Goal: Task Accomplishment & Management: Use online tool/utility

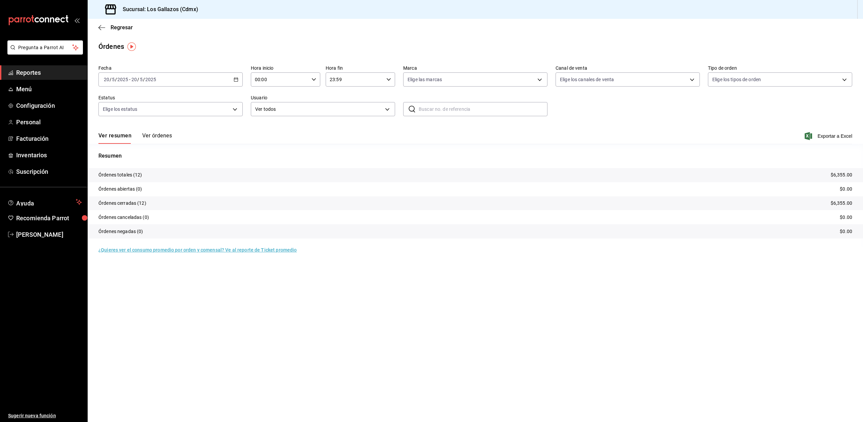
click at [237, 82] on div "[DATE] [DATE] - [DATE] [DATE]" at bounding box center [170, 79] width 144 height 14
click at [133, 176] on span "Rango de fechas" at bounding box center [130, 175] width 52 height 7
click at [199, 169] on abbr "20" at bounding box center [200, 168] width 4 height 5
click at [315, 80] on icon "button" at bounding box center [313, 79] width 5 height 5
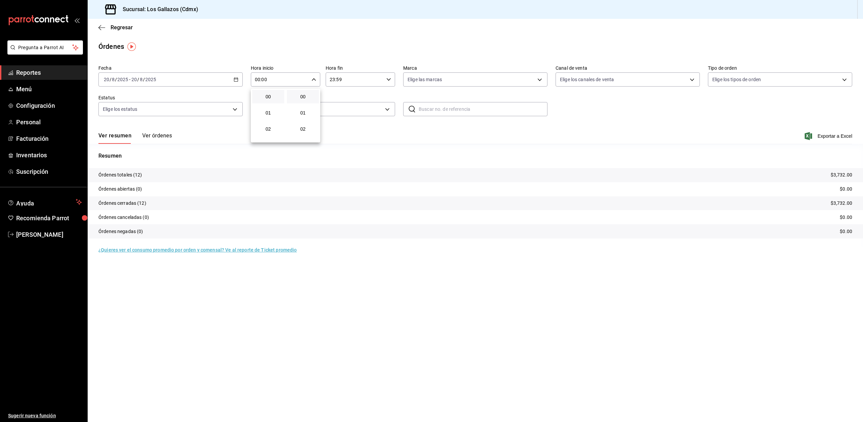
click at [397, 130] on div at bounding box center [431, 211] width 863 height 422
click at [161, 134] on button "Ver órdenes" at bounding box center [157, 137] width 30 height 11
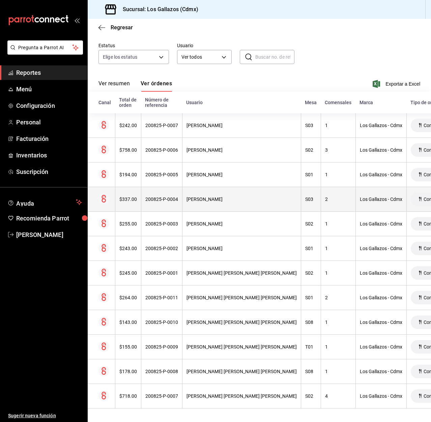
scroll to position [58, 0]
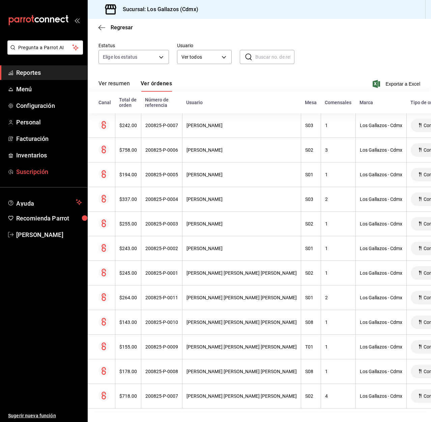
drag, startPoint x: 118, startPoint y: 80, endPoint x: 60, endPoint y: 169, distance: 106.4
click at [118, 80] on button "Ver resumen" at bounding box center [113, 85] width 31 height 11
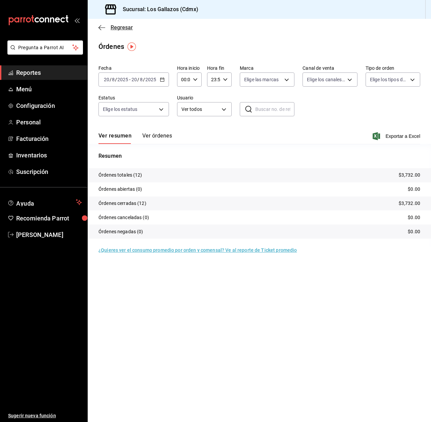
click at [102, 28] on icon "button" at bounding box center [101, 27] width 7 height 0
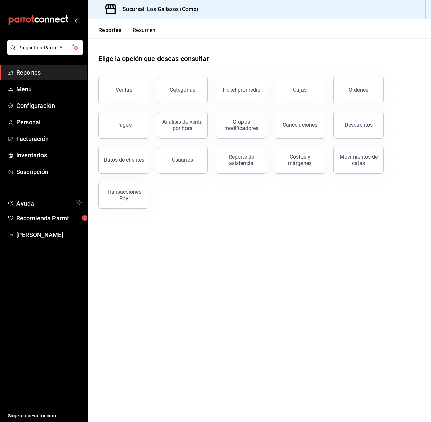
click at [132, 198] on div "Transacciones Pay" at bounding box center [124, 195] width 42 height 13
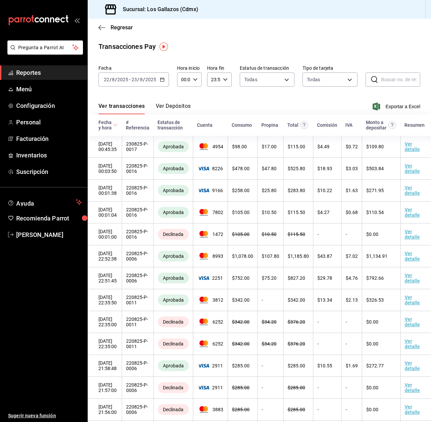
click at [163, 80] on \(Stroke\) "button" at bounding box center [162, 80] width 4 height 4
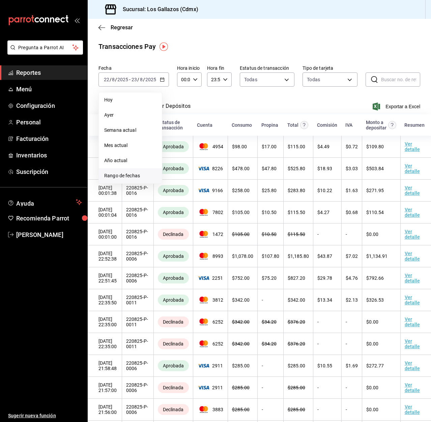
click at [126, 177] on span "Rango de fechas" at bounding box center [130, 175] width 52 height 7
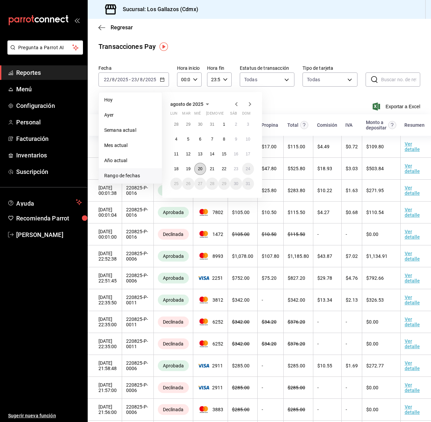
click at [201, 171] on abbr "20" at bounding box center [200, 168] width 4 height 5
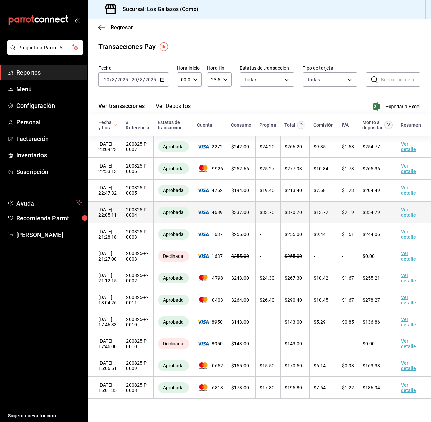
scroll to position [1, 0]
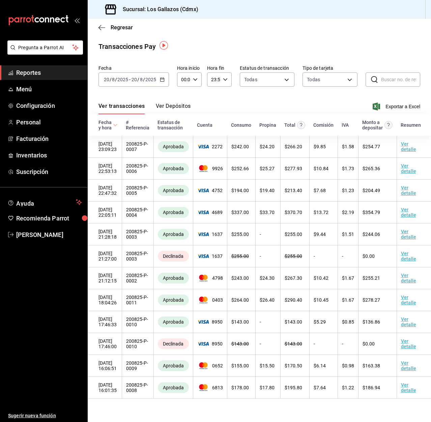
click at [164, 79] on icon "button" at bounding box center [162, 79] width 5 height 5
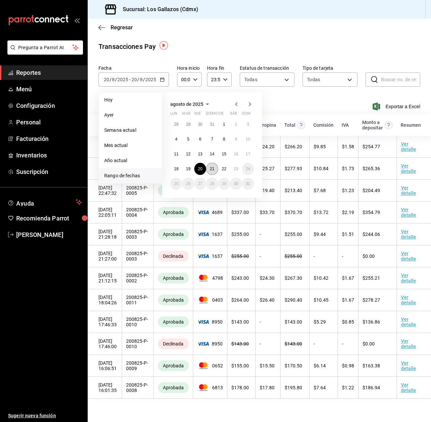
click at [211, 168] on abbr "21" at bounding box center [212, 168] width 4 height 5
click at [213, 172] on button "21" at bounding box center [212, 169] width 12 height 12
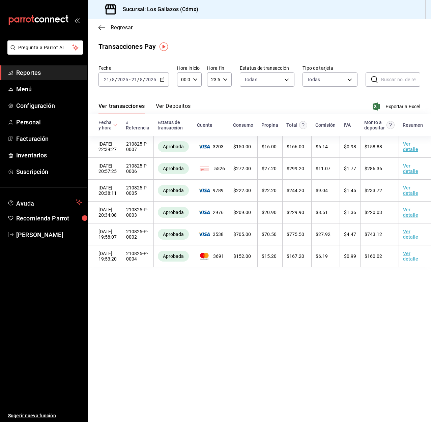
click at [102, 28] on icon "button" at bounding box center [101, 28] width 7 height 6
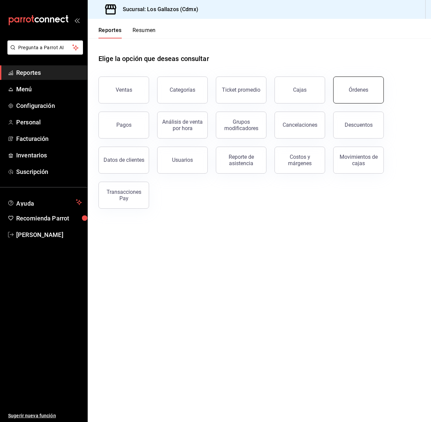
click at [358, 90] on div "Órdenes" at bounding box center [358, 90] width 20 height 6
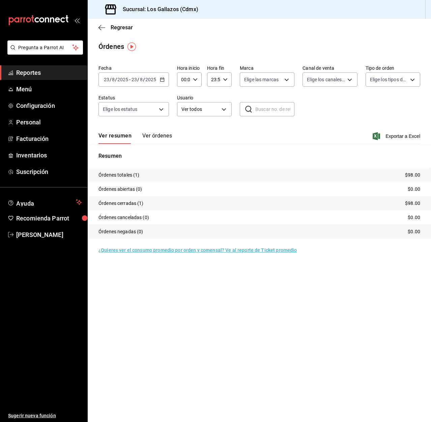
click at [163, 81] on icon "button" at bounding box center [162, 79] width 5 height 5
click at [123, 178] on span "Rango de fechas" at bounding box center [130, 175] width 52 height 7
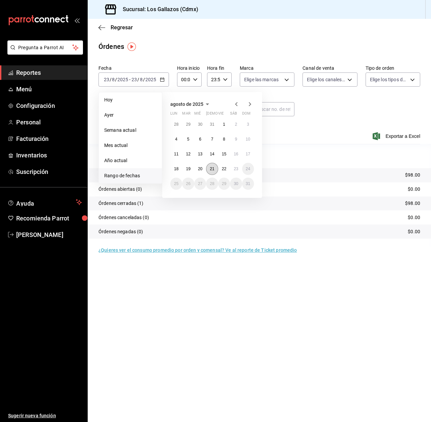
click at [212, 171] on button "21" at bounding box center [212, 169] width 12 height 12
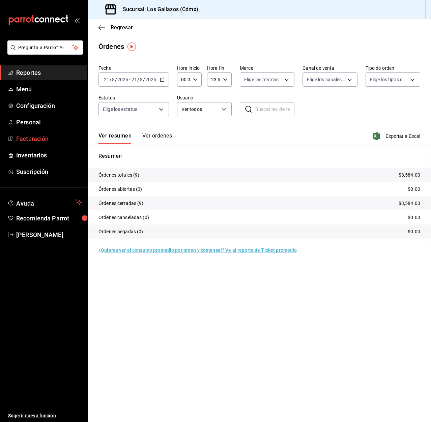
drag, startPoint x: 164, startPoint y: 135, endPoint x: 6, endPoint y: 138, distance: 158.4
click at [164, 135] on button "Ver órdenes" at bounding box center [157, 137] width 30 height 11
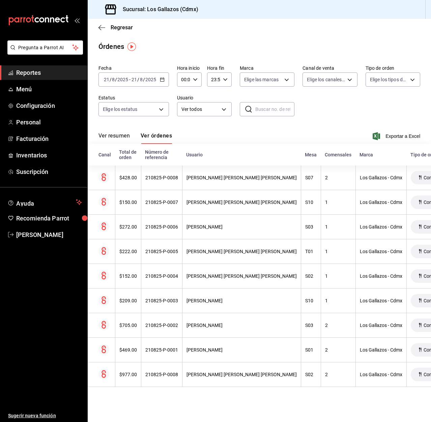
click at [163, 79] on \(Stroke\) "button" at bounding box center [162, 80] width 4 height 4
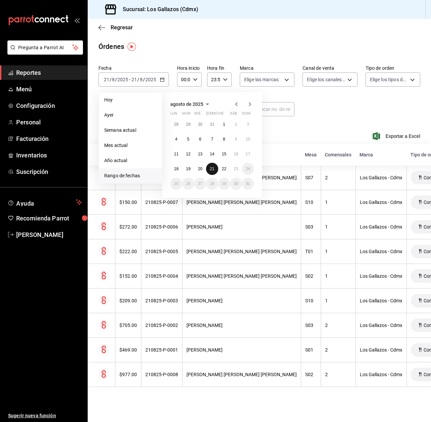
click at [214, 168] on abbr "21" at bounding box center [212, 168] width 4 height 5
click at [223, 169] on abbr "22" at bounding box center [224, 168] width 4 height 5
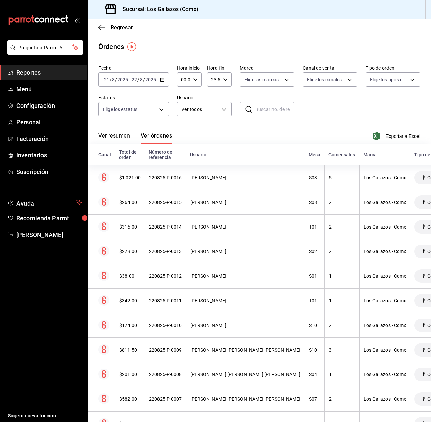
click at [196, 77] on icon "button" at bounding box center [195, 79] width 5 height 5
click at [183, 92] on button "12" at bounding box center [182, 88] width 9 height 13
type input "12:00"
click at [226, 79] on div at bounding box center [215, 211] width 431 height 422
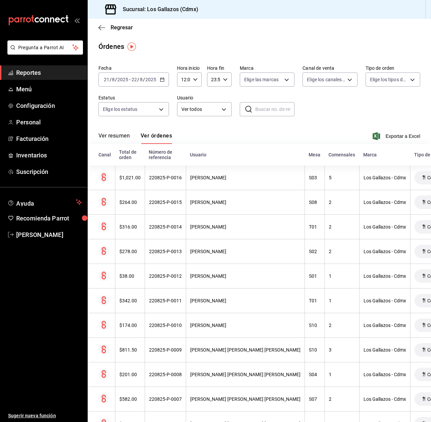
click at [223, 82] on icon "button" at bounding box center [225, 79] width 5 height 5
click at [213, 128] on span "02" at bounding box center [211, 128] width 1 height 5
type input "02:59"
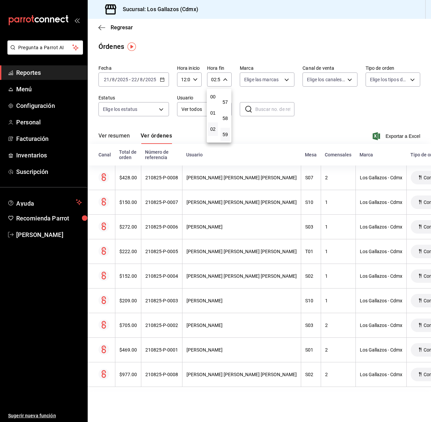
click at [115, 135] on div at bounding box center [215, 211] width 431 height 422
click at [115, 135] on button "Ver resumen" at bounding box center [113, 137] width 31 height 11
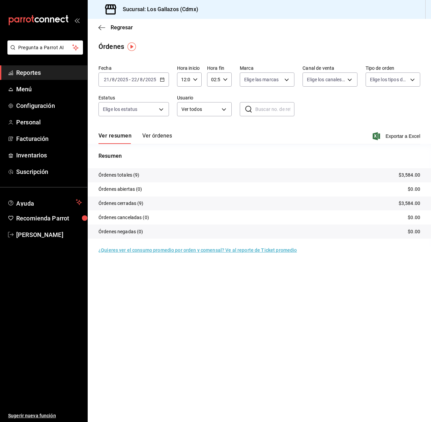
click at [160, 78] on icon "button" at bounding box center [162, 79] width 5 height 5
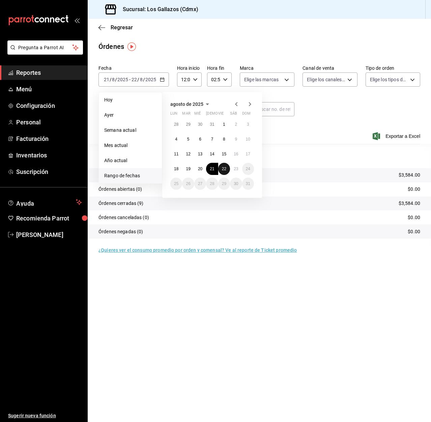
click at [225, 167] on abbr "22" at bounding box center [224, 168] width 4 height 5
click at [236, 169] on abbr "23" at bounding box center [236, 168] width 4 height 5
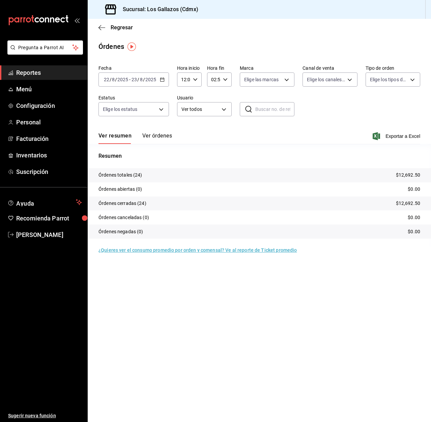
click at [154, 137] on button "Ver órdenes" at bounding box center [157, 137] width 30 height 11
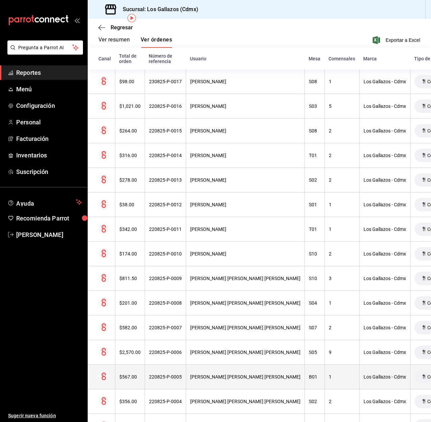
scroll to position [29, 0]
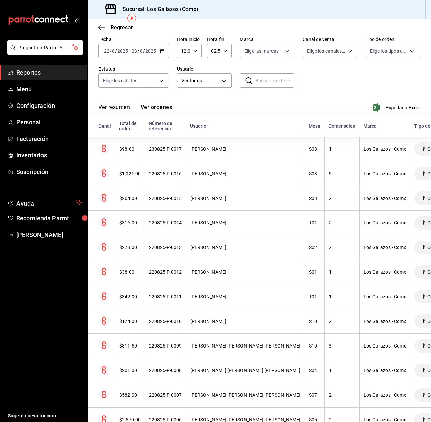
click at [105, 108] on button "Ver resumen" at bounding box center [113, 109] width 31 height 11
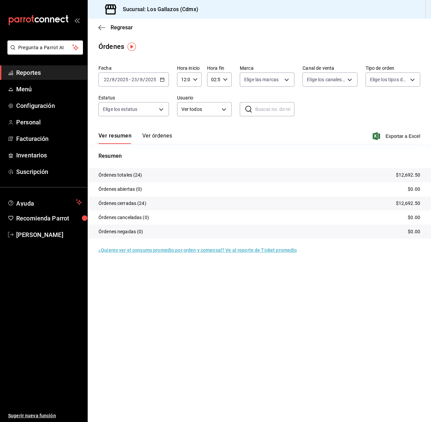
click at [153, 135] on button "Ver órdenes" at bounding box center [157, 137] width 30 height 11
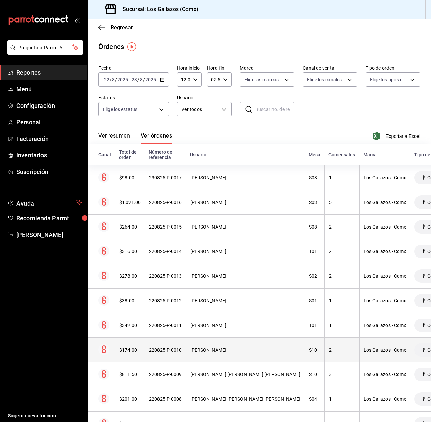
scroll to position [34, 0]
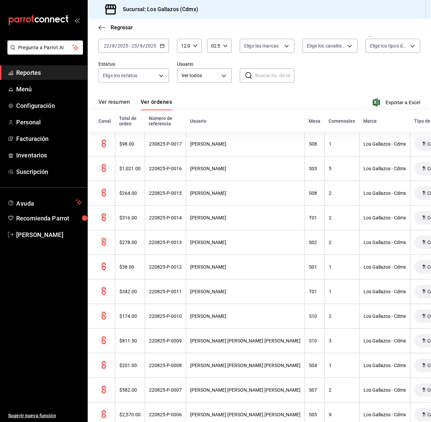
click at [117, 104] on button "Ver resumen" at bounding box center [113, 104] width 31 height 11
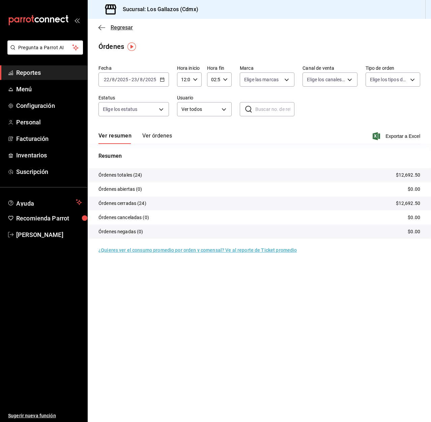
click at [104, 28] on icon "button" at bounding box center [101, 27] width 7 height 0
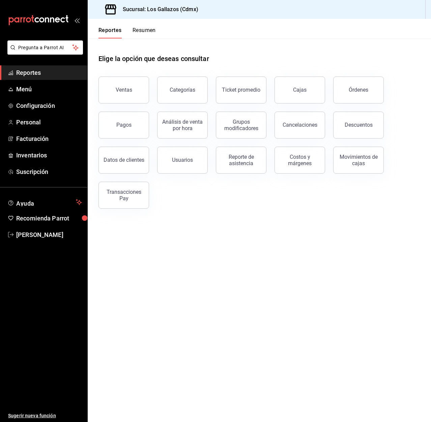
drag, startPoint x: 123, startPoint y: 201, endPoint x: 77, endPoint y: 282, distance: 93.0
click at [123, 201] on button "Transacciones Pay" at bounding box center [123, 195] width 51 height 27
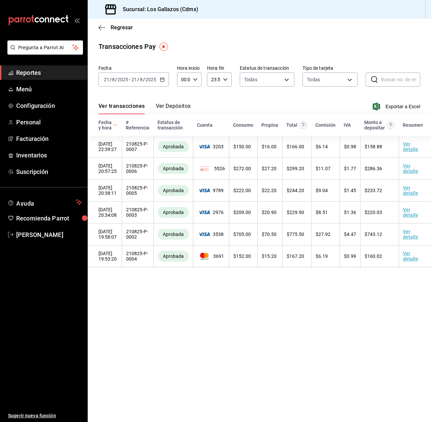
click at [162, 81] on icon "button" at bounding box center [162, 79] width 5 height 5
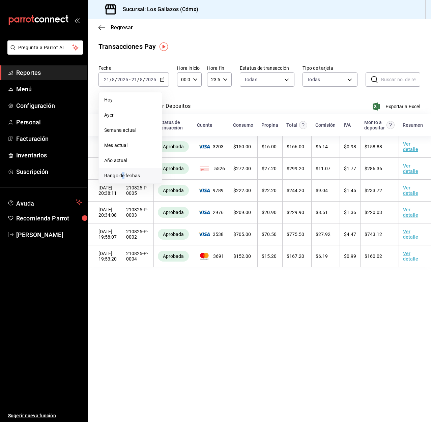
click at [123, 173] on span "Rango de fechas" at bounding box center [130, 175] width 52 height 7
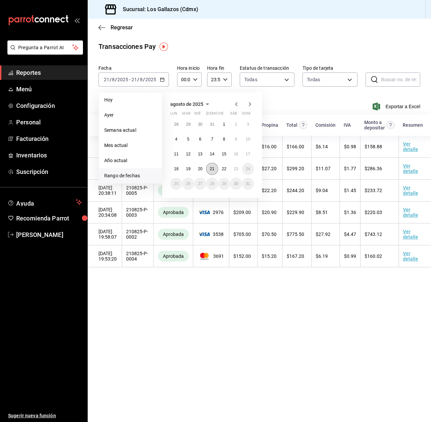
click at [212, 168] on abbr "21" at bounding box center [212, 168] width 4 height 5
click at [222, 169] on abbr "22" at bounding box center [224, 168] width 4 height 5
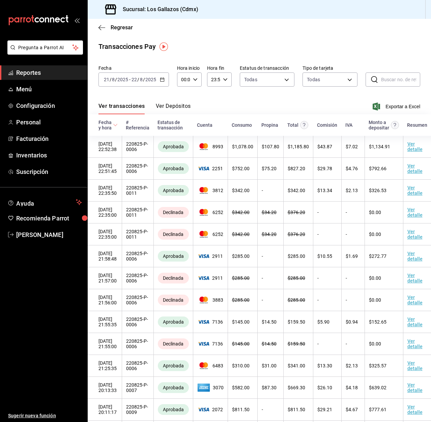
click at [195, 79] on \(Stroke\) "button" at bounding box center [195, 79] width 4 height 2
click at [183, 124] on span "12" at bounding box center [182, 122] width 1 height 5
type input "12:00"
click at [225, 80] on div at bounding box center [215, 211] width 431 height 422
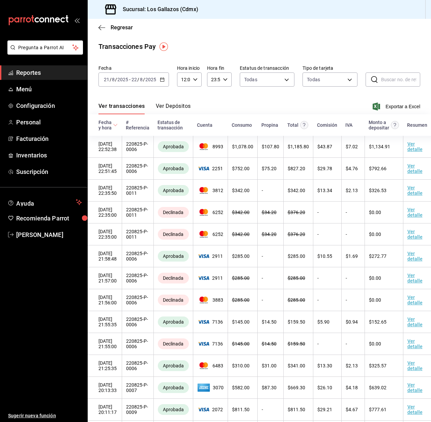
click at [223, 79] on icon "button" at bounding box center [225, 79] width 5 height 5
click at [212, 129] on span "02" at bounding box center [211, 128] width 1 height 5
type input "02:59"
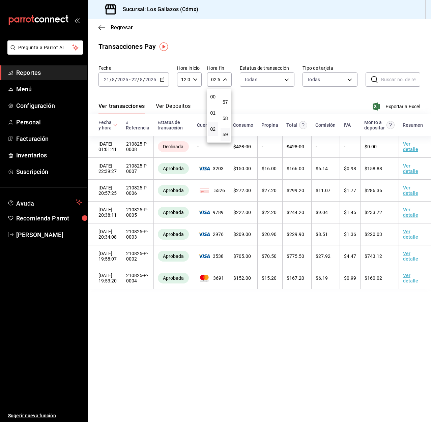
click at [137, 323] on div at bounding box center [215, 211] width 431 height 422
click at [164, 79] on div "[DATE] [DATE] - [DATE] [DATE]" at bounding box center [133, 79] width 70 height 14
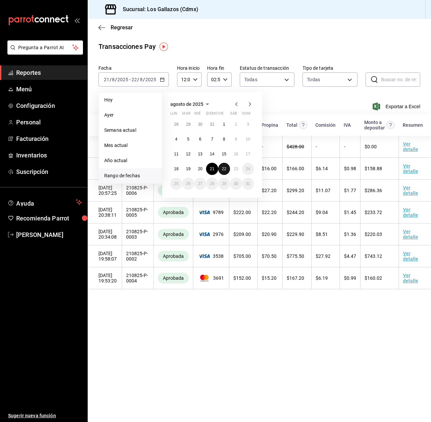
click at [223, 168] on abbr "22" at bounding box center [224, 168] width 4 height 5
click at [236, 171] on button "23" at bounding box center [236, 169] width 12 height 12
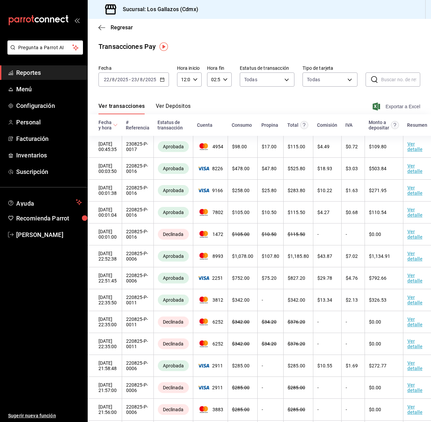
click at [389, 106] on span "Exportar a Excel" at bounding box center [397, 106] width 46 height 8
